Goal: Navigation & Orientation: Understand site structure

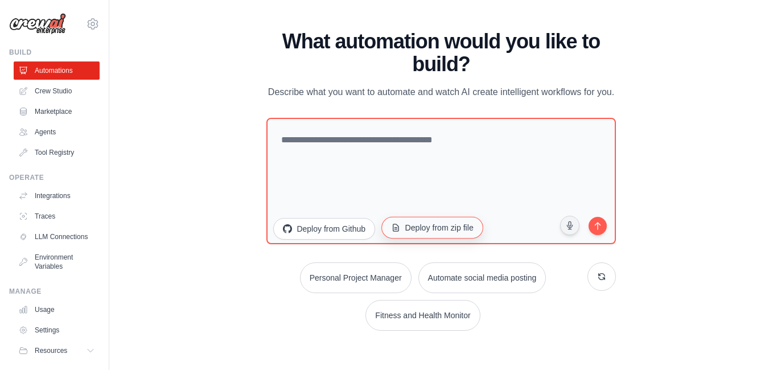
click at [446, 228] on button "Deploy from zip file" at bounding box center [432, 228] width 102 height 22
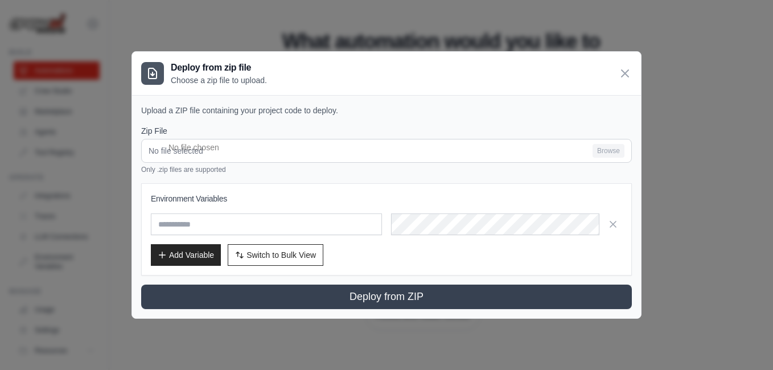
click at [296, 182] on div "Zip File No file selected Browse Only .zip files are supported Environment Vari…" at bounding box center [386, 217] width 491 height 184
click at [608, 228] on icon "button" at bounding box center [612, 223] width 11 height 11
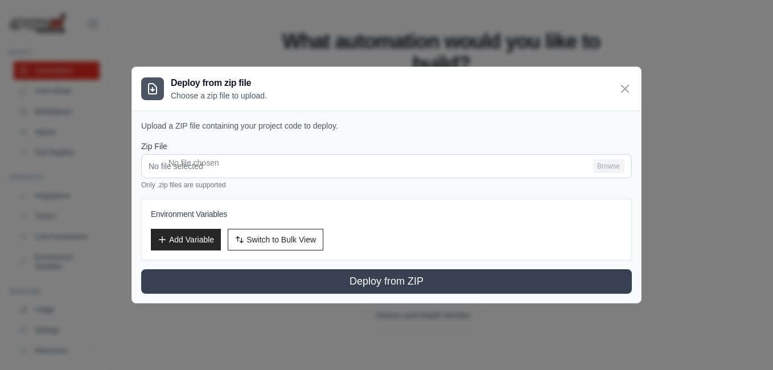
click at [252, 205] on div "Environment Variables Add Variable Switch to Bulk View Switch to Table View" at bounding box center [386, 229] width 491 height 61
click at [177, 241] on button "Add Variable" at bounding box center [186, 239] width 70 height 22
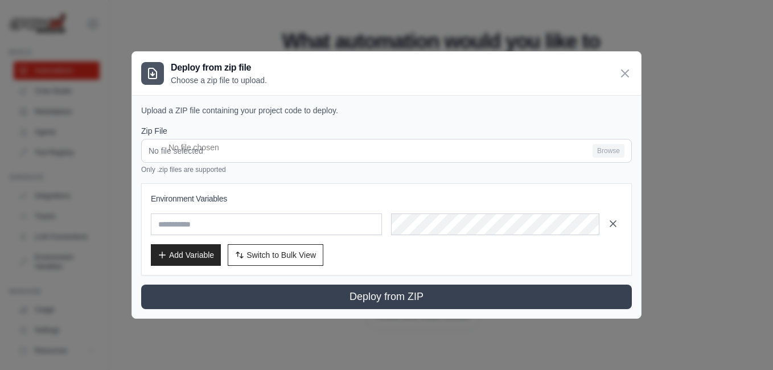
click at [611, 220] on icon "button" at bounding box center [612, 223] width 11 height 11
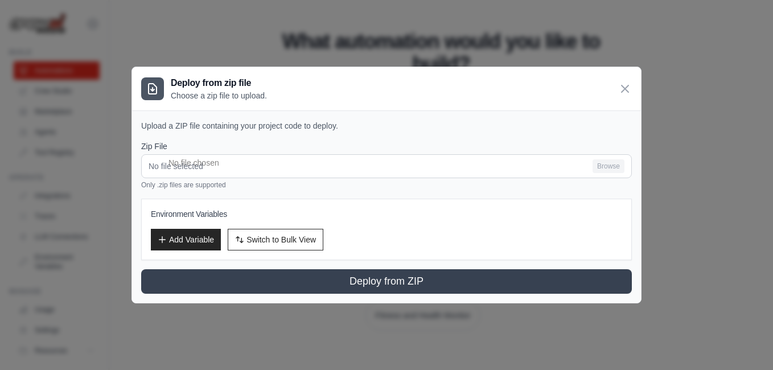
click at [508, 229] on div "Add Variable Switch to Bulk View Switch to Table View" at bounding box center [386, 240] width 471 height 22
click at [171, 212] on h3 "Environment Variables" at bounding box center [386, 213] width 471 height 11
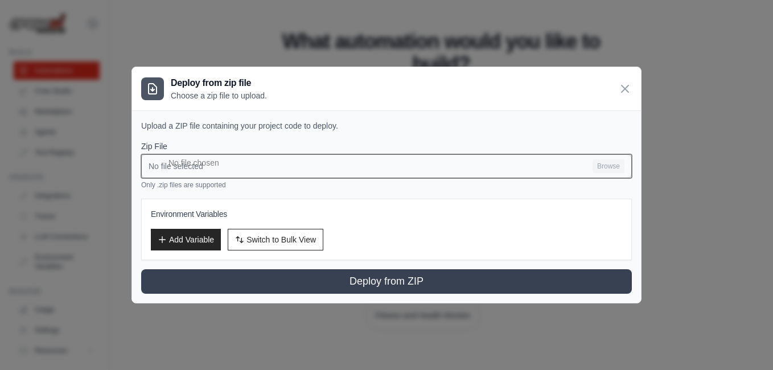
click at [178, 170] on input "No file selected Browse" at bounding box center [386, 166] width 491 height 24
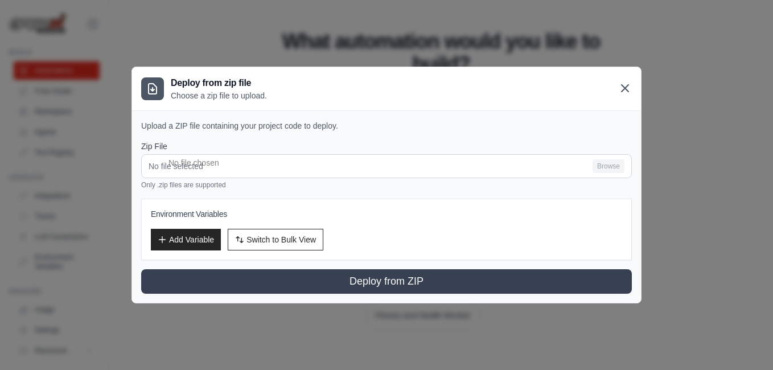
click at [623, 93] on icon at bounding box center [625, 88] width 14 height 14
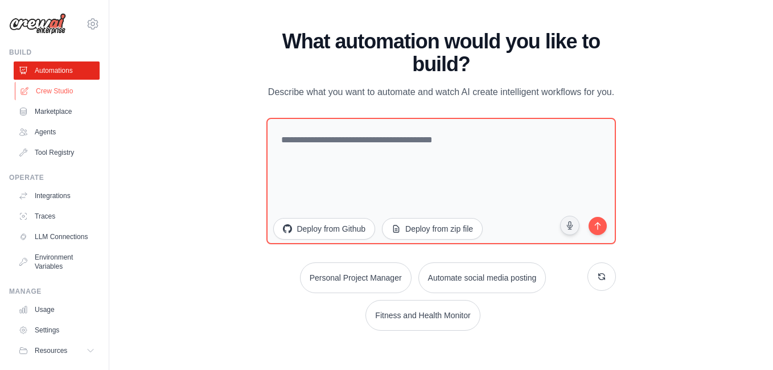
click at [62, 90] on link "Crew Studio" at bounding box center [58, 91] width 86 height 18
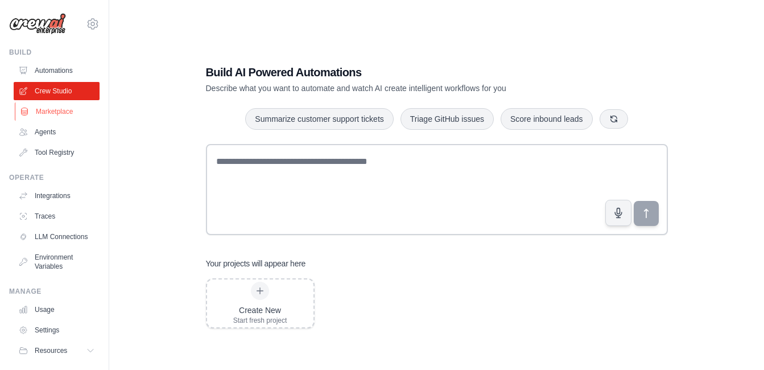
click at [31, 109] on link "Marketplace" at bounding box center [58, 111] width 86 height 18
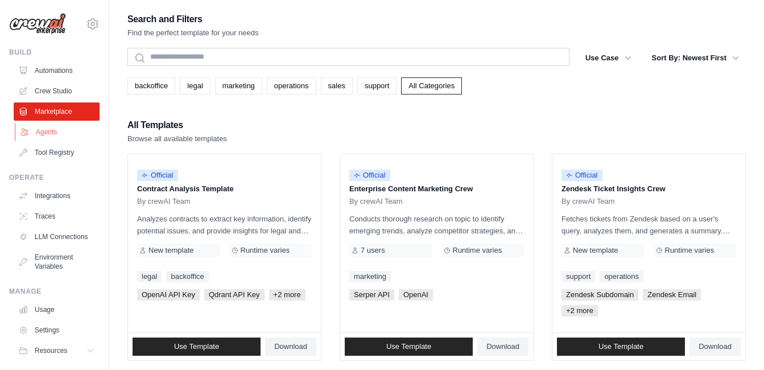
click at [41, 134] on link "Agents" at bounding box center [58, 132] width 86 height 18
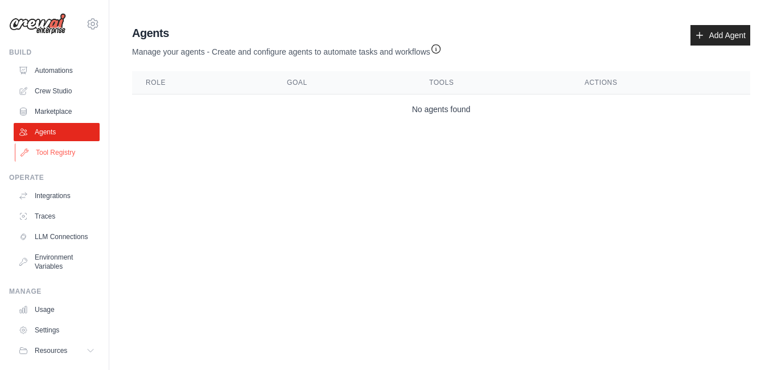
click at [60, 151] on link "Tool Registry" at bounding box center [58, 152] width 86 height 18
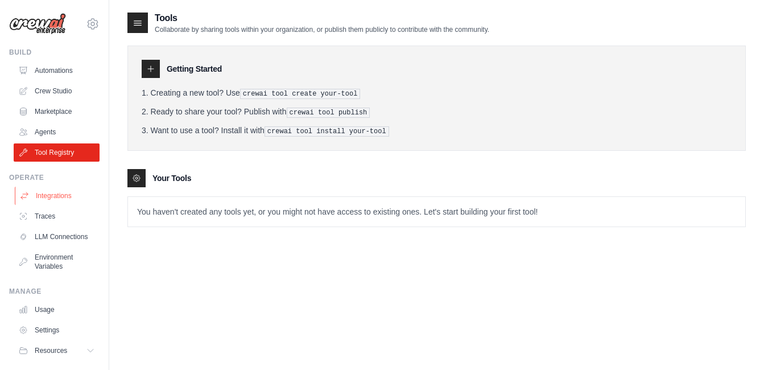
click at [40, 192] on link "Integrations" at bounding box center [58, 196] width 86 height 18
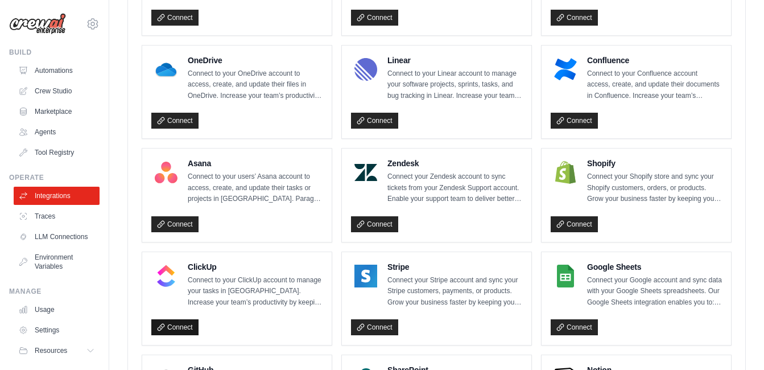
scroll to position [439, 0]
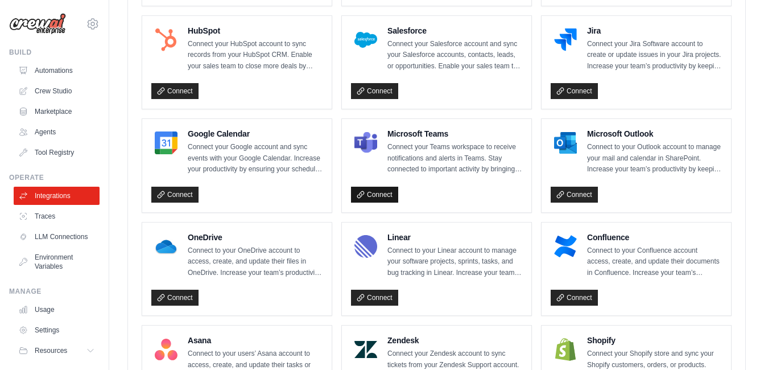
click at [384, 198] on link "Connect" at bounding box center [374, 195] width 47 height 16
click at [43, 222] on link "Traces" at bounding box center [58, 216] width 86 height 18
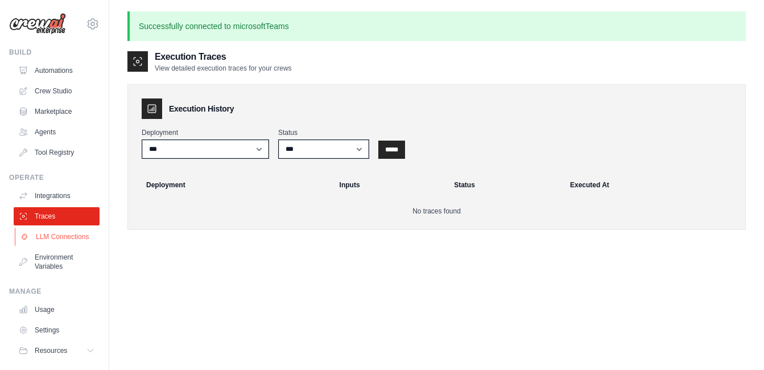
click at [48, 242] on link "LLM Connections" at bounding box center [58, 237] width 86 height 18
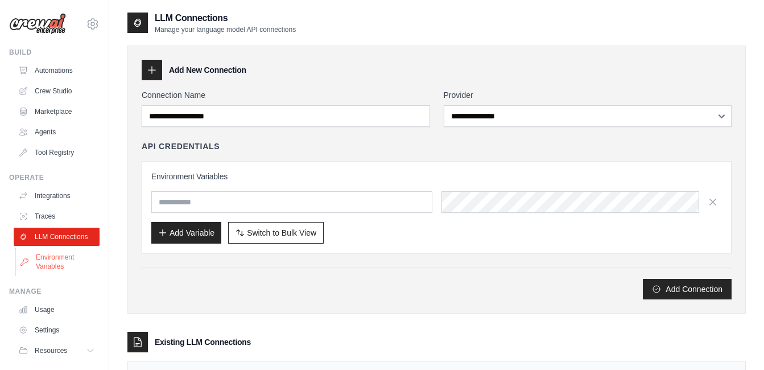
click at [39, 267] on link "Environment Variables" at bounding box center [58, 261] width 86 height 27
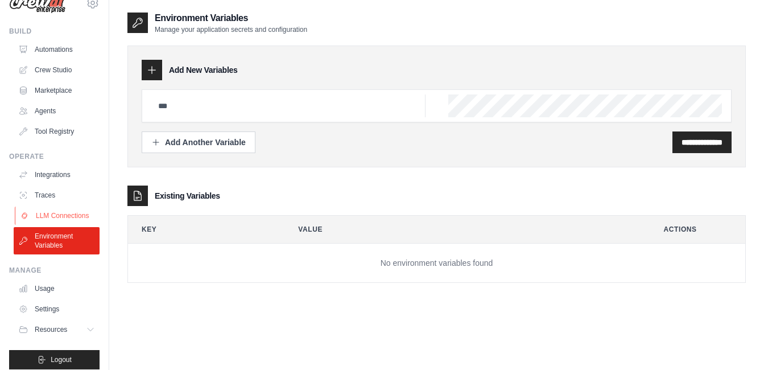
scroll to position [39, 0]
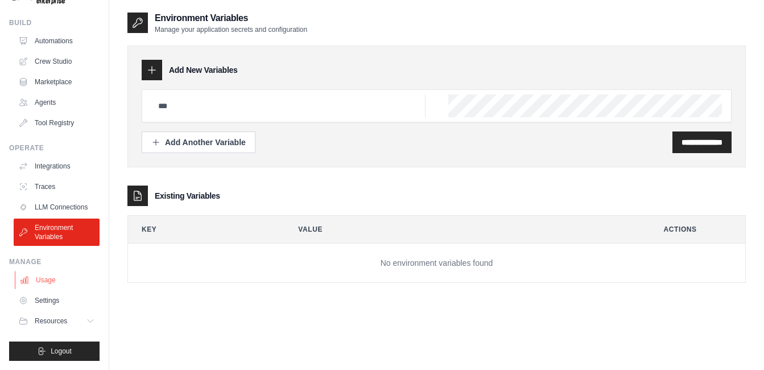
click at [41, 273] on link "Usage" at bounding box center [58, 280] width 86 height 18
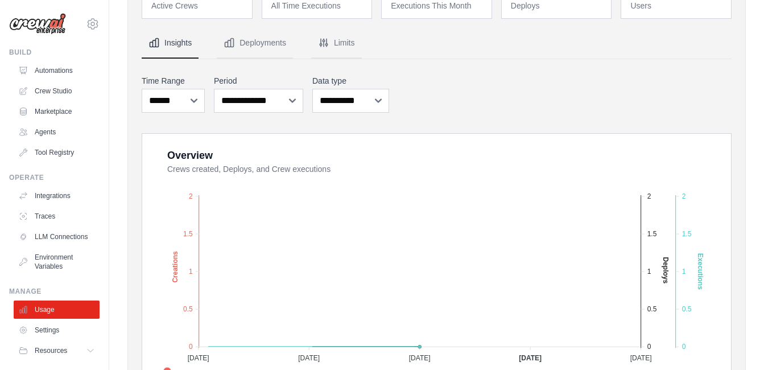
scroll to position [228, 0]
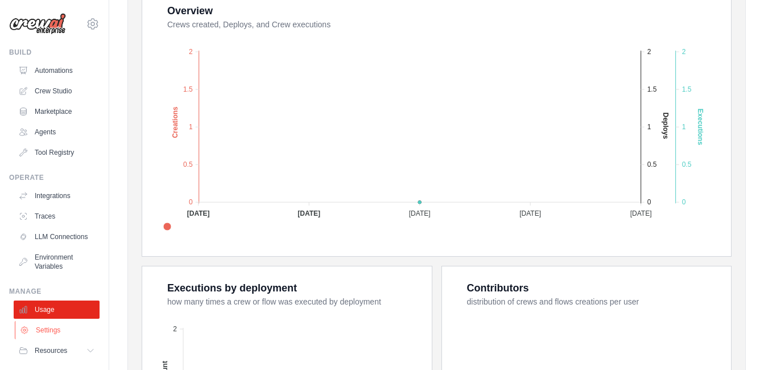
click at [32, 336] on link "Settings" at bounding box center [58, 330] width 86 height 18
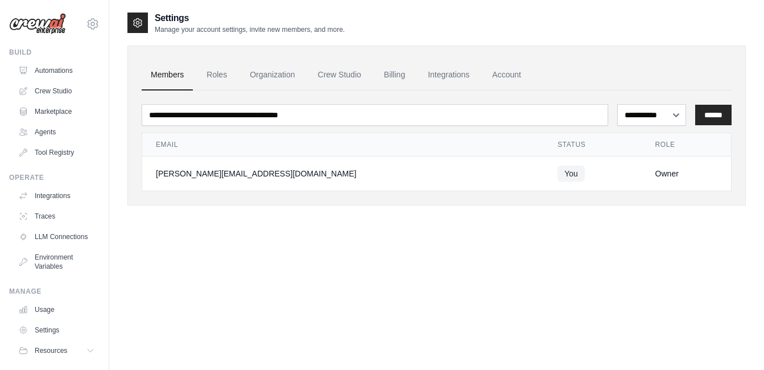
click at [544, 178] on td "You" at bounding box center [592, 173] width 97 height 35
click at [661, 108] on select "**********" at bounding box center [651, 115] width 69 height 22
click at [617, 104] on select "**********" at bounding box center [651, 115] width 69 height 22
click at [635, 113] on select "**********" at bounding box center [651, 115] width 69 height 22
select select "******"
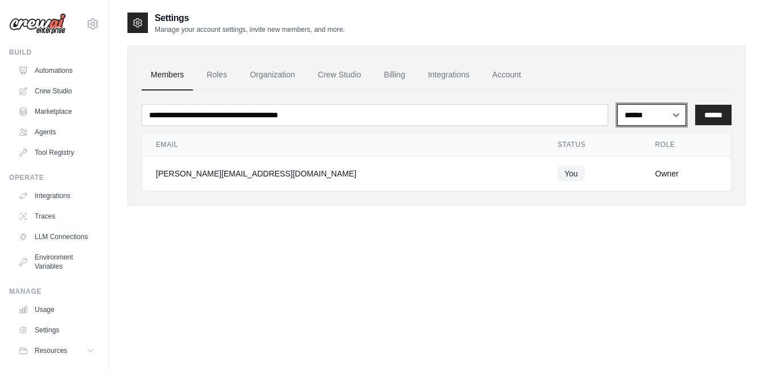
click at [617, 104] on select "**********" at bounding box center [651, 115] width 69 height 22
click at [211, 80] on link "Roles" at bounding box center [216, 75] width 39 height 31
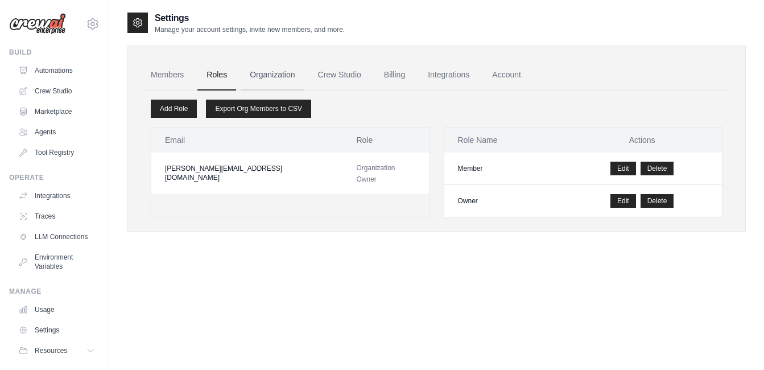
click at [256, 68] on link "Organization" at bounding box center [272, 75] width 63 height 31
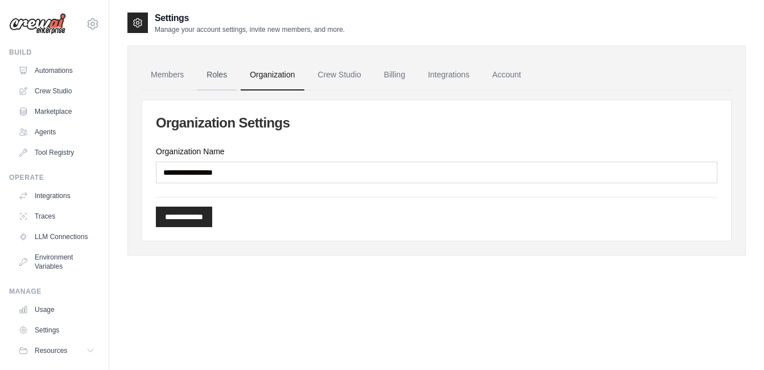
click at [220, 71] on link "Roles" at bounding box center [216, 75] width 39 height 31
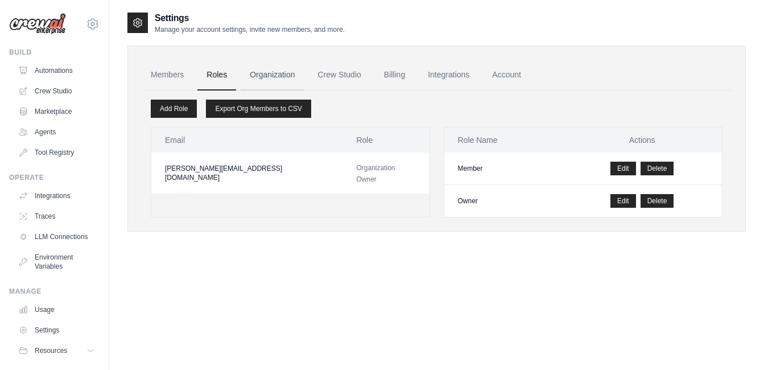
click at [252, 80] on link "Organization" at bounding box center [272, 75] width 63 height 31
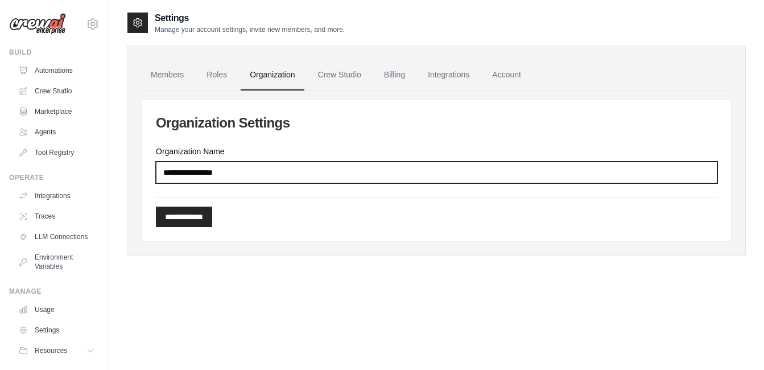
click at [229, 164] on input "Organization Name" at bounding box center [437, 173] width 562 height 22
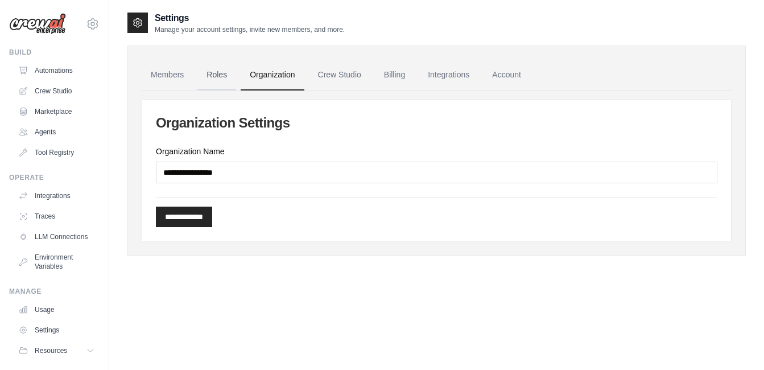
click at [211, 82] on link "Roles" at bounding box center [216, 75] width 39 height 31
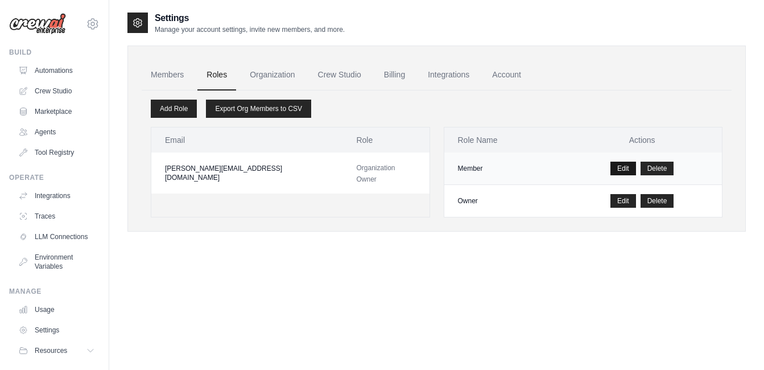
drag, startPoint x: 619, startPoint y: 159, endPoint x: 621, endPoint y: 166, distance: 7.4
click at [622, 156] on td "Edit [GEOGRAPHIC_DATA]" at bounding box center [642, 169] width 160 height 32
click at [621, 167] on link "Edit" at bounding box center [624, 169] width 26 height 14
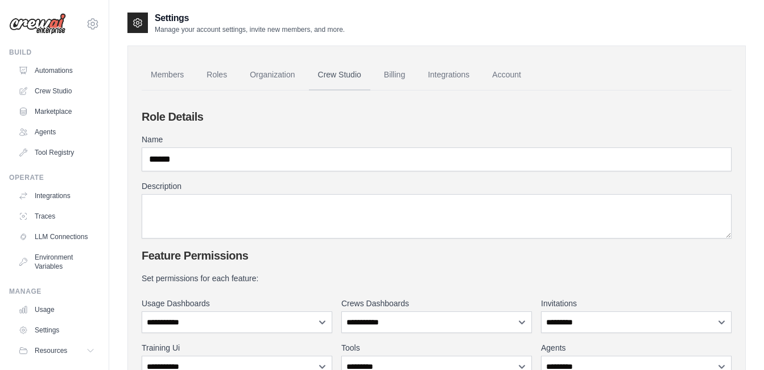
click at [348, 83] on link "Crew Studio" at bounding box center [339, 75] width 61 height 31
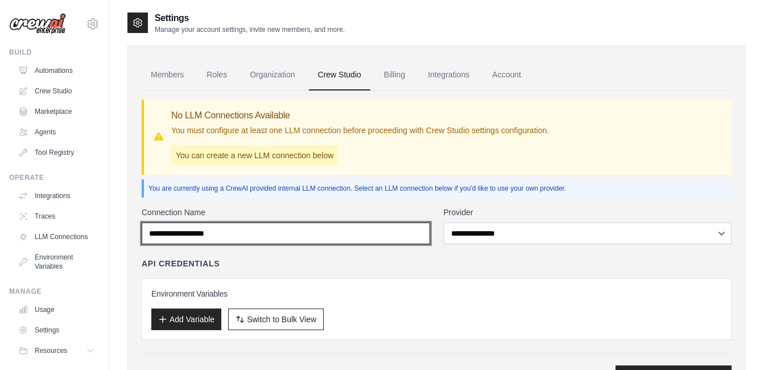
click at [232, 237] on input "Connection Name" at bounding box center [286, 233] width 289 height 22
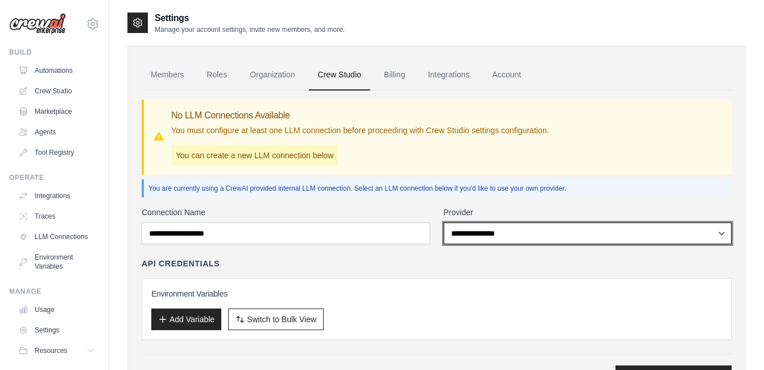
click at [533, 232] on select "**********" at bounding box center [588, 233] width 289 height 22
click at [444, 222] on select "**********" at bounding box center [588, 233] width 289 height 22
click at [477, 243] on select "**********" at bounding box center [588, 233] width 289 height 22
select select "******"
click at [444, 222] on select "**********" at bounding box center [588, 233] width 289 height 22
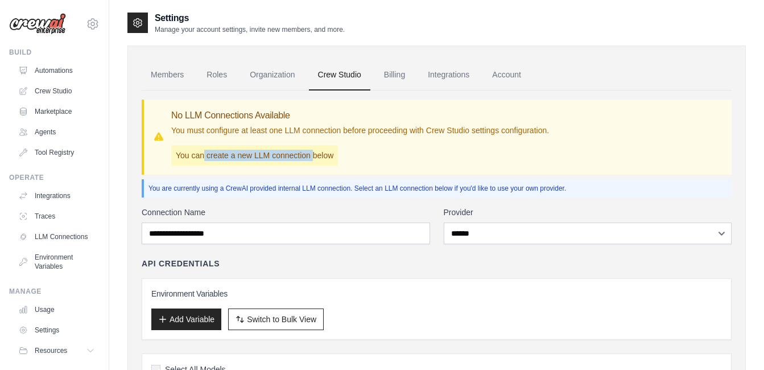
drag, startPoint x: 203, startPoint y: 153, endPoint x: 315, endPoint y: 154, distance: 112.1
click at [315, 154] on p "You can create a new LLM connection below" at bounding box center [254, 155] width 167 height 20
click at [366, 167] on div "No LLM Connections Available You must configure at least one LLM connection bef…" at bounding box center [437, 137] width 590 height 75
click at [397, 76] on link "Billing" at bounding box center [394, 75] width 39 height 31
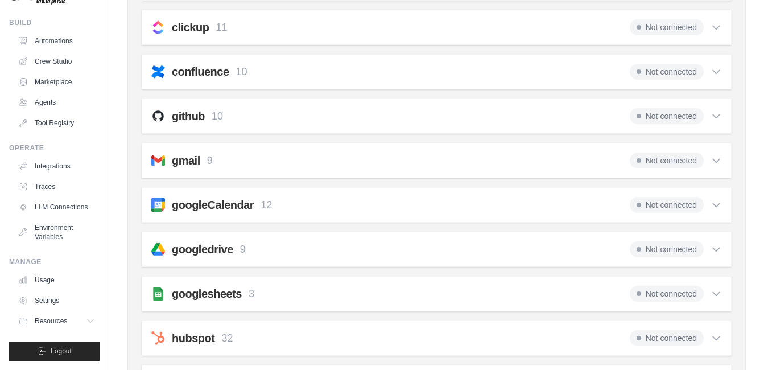
scroll to position [569, 0]
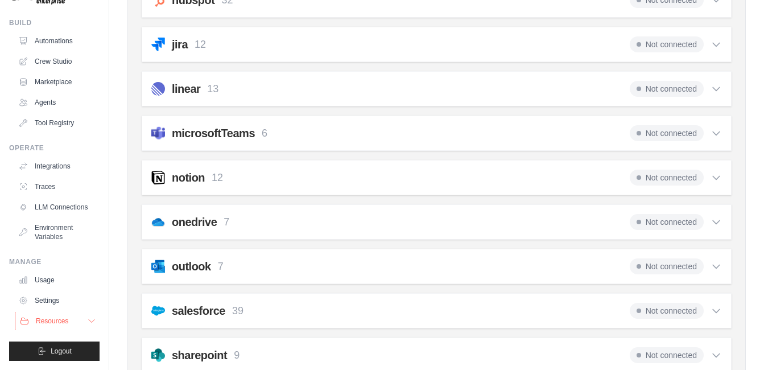
click at [73, 324] on button "Resources" at bounding box center [58, 321] width 86 height 18
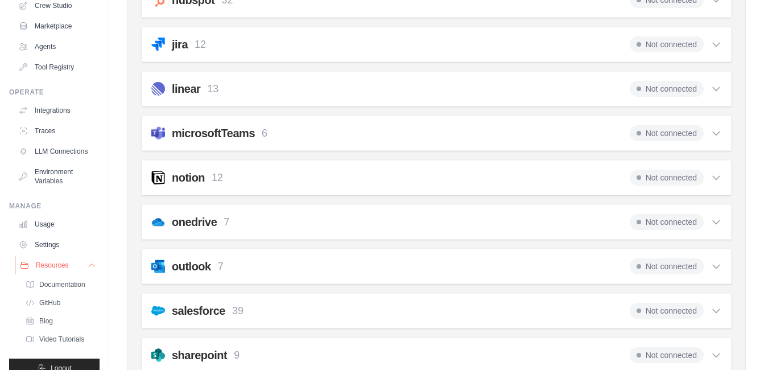
scroll to position [112, 0]
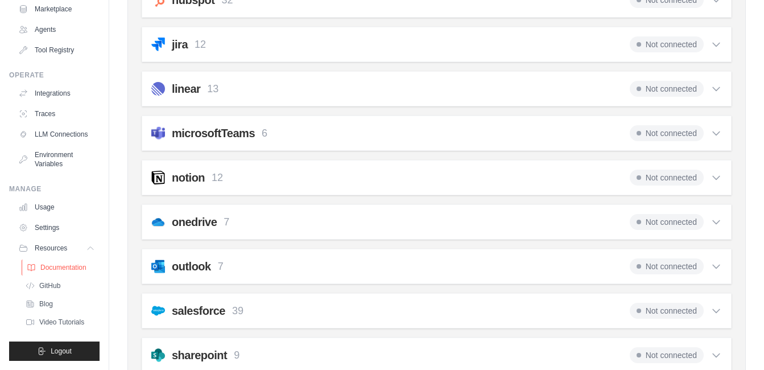
click at [57, 265] on span "Documentation" at bounding box center [63, 267] width 46 height 9
click at [68, 285] on link "GitHub" at bounding box center [61, 286] width 79 height 16
click at [53, 306] on span "Blog" at bounding box center [47, 303] width 14 height 9
click at [51, 320] on span "Video Tutorials" at bounding box center [62, 322] width 45 height 9
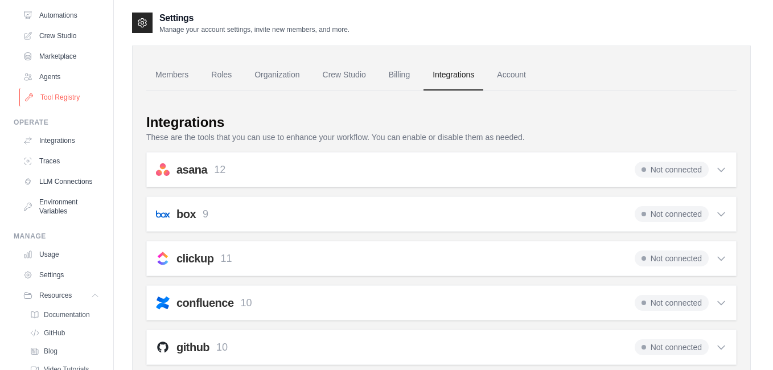
scroll to position [0, 0]
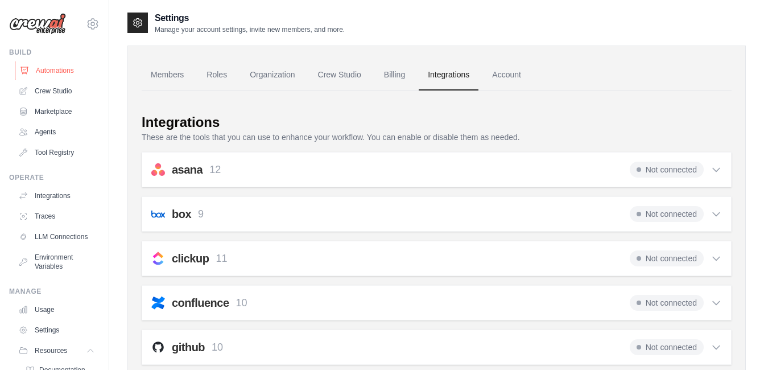
click at [43, 71] on link "Automations" at bounding box center [58, 70] width 86 height 18
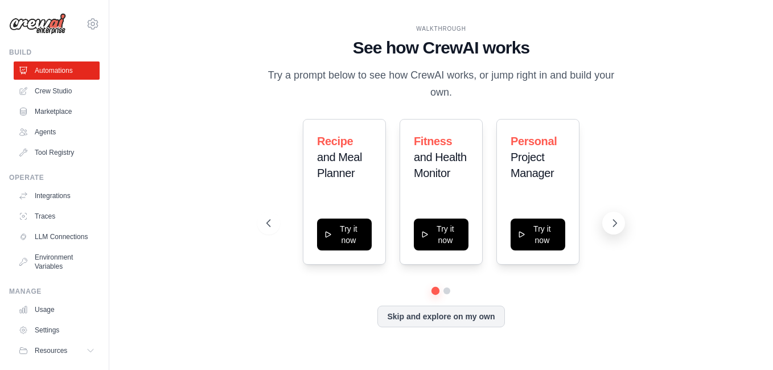
click at [613, 221] on icon at bounding box center [614, 222] width 11 height 11
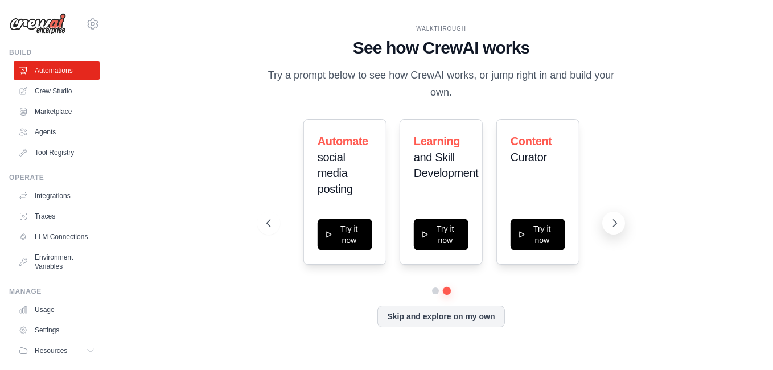
click at [613, 221] on icon at bounding box center [614, 222] width 11 height 11
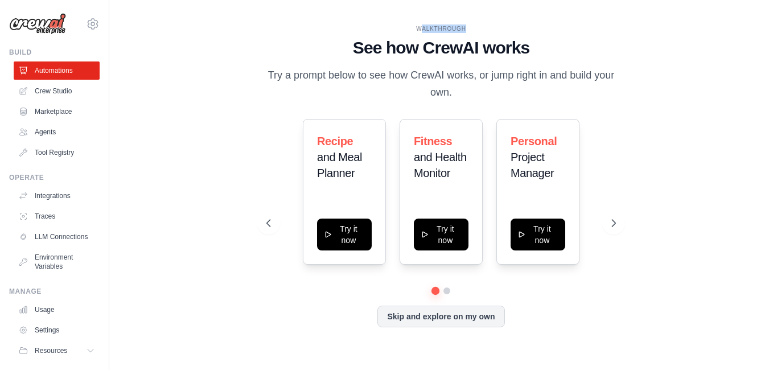
drag, startPoint x: 515, startPoint y: 27, endPoint x: 532, endPoint y: 27, distance: 17.1
click at [532, 27] on div "WALKTHROUGH" at bounding box center [440, 28] width 349 height 9
drag, startPoint x: 532, startPoint y: 27, endPoint x: 380, endPoint y: 26, distance: 151.9
click at [380, 26] on div "WALKTHROUGH" at bounding box center [440, 28] width 349 height 9
